Goal: Transaction & Acquisition: Purchase product/service

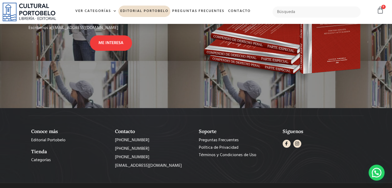
scroll to position [477, 0]
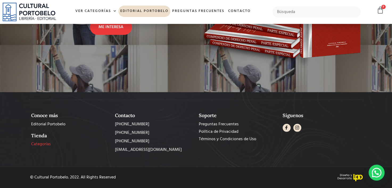
click at [50, 143] on span "Categorías" at bounding box center [41, 144] width 20 height 6
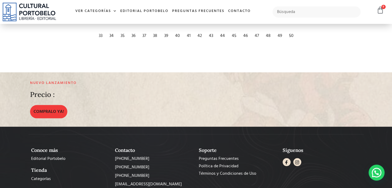
scroll to position [1058, 0]
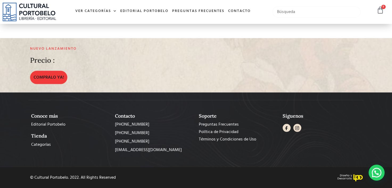
click at [303, 10] on input "text" at bounding box center [316, 11] width 88 height 11
type input "codigos"
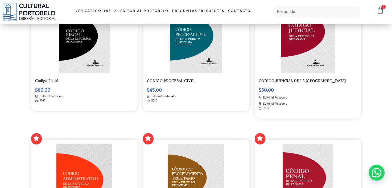
scroll to position [319, 0]
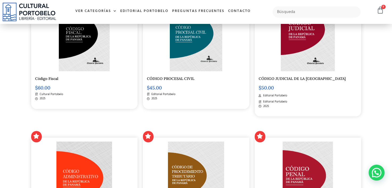
click at [185, 77] on link "CÓDIGO PROCESAL CIVIL" at bounding box center [170, 78] width 47 height 5
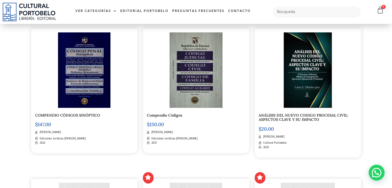
scroll to position [133, 0]
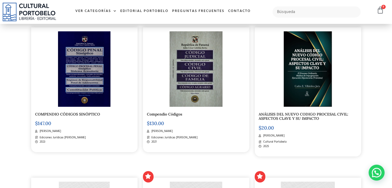
click at [163, 120] on div "$ 130.00" at bounding box center [196, 122] width 98 height 7
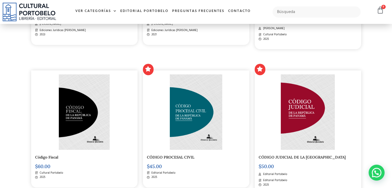
scroll to position [266, 0]
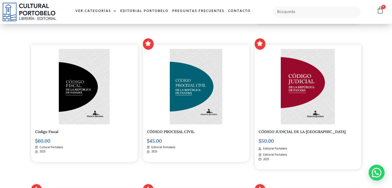
click at [166, 130] on link "CÓDIGO PROCESAL CIVIL" at bounding box center [170, 131] width 47 height 5
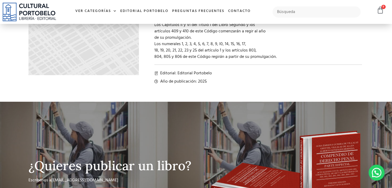
scroll to position [133, 0]
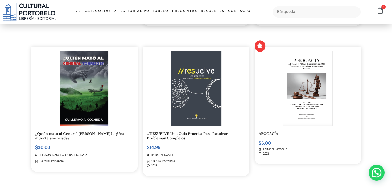
scroll to position [266, 0]
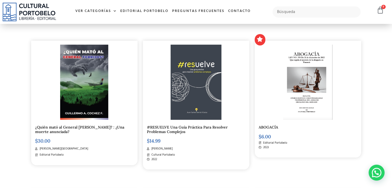
click at [193, 129] on link "#RESUELVE Una Guía Práctica Para Resolver Problemas Complejos" at bounding box center [187, 129] width 81 height 9
click at [263, 121] on div "ABOGACÍA $ 6.00 Editorial Portobelo 2023" at bounding box center [307, 99] width 106 height 117
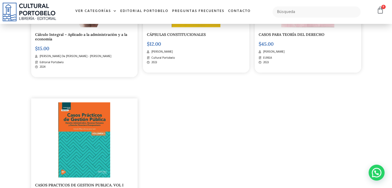
scroll to position [744, 0]
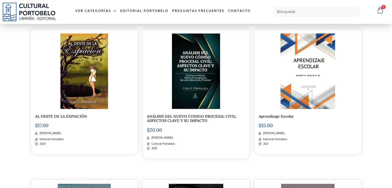
scroll to position [478, 0]
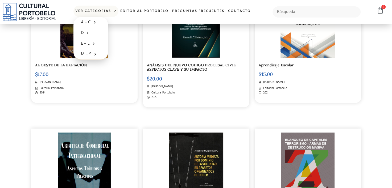
click at [112, 11] on span at bounding box center [114, 11] width 6 height 8
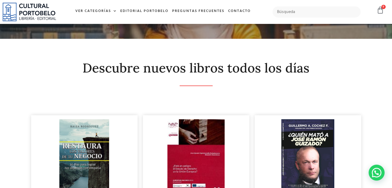
scroll to position [106, 0]
